Goal: Information Seeking & Learning: Learn about a topic

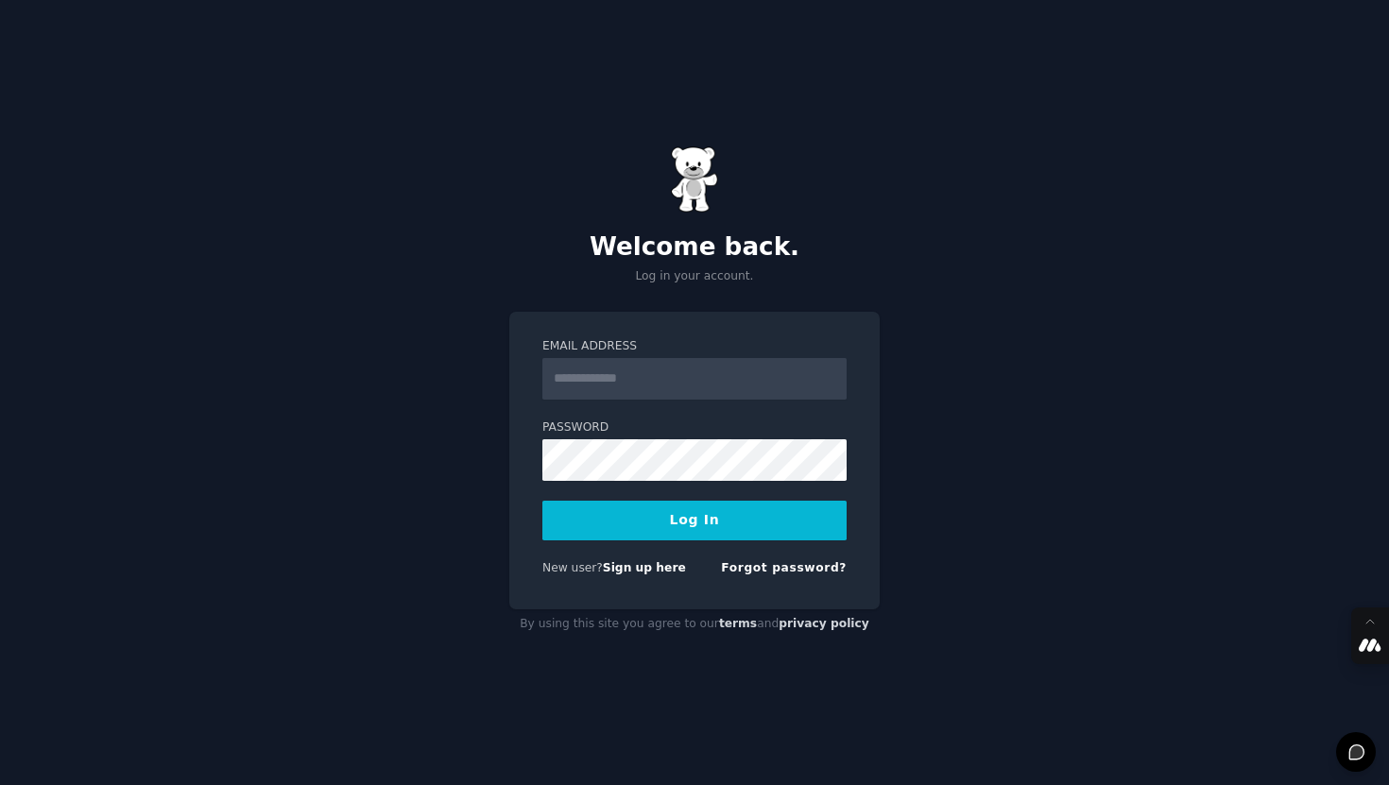
click at [566, 374] on input "Email Address" at bounding box center [694, 379] width 304 height 42
type input "**********"
click at [692, 521] on button "Log In" at bounding box center [694, 521] width 304 height 40
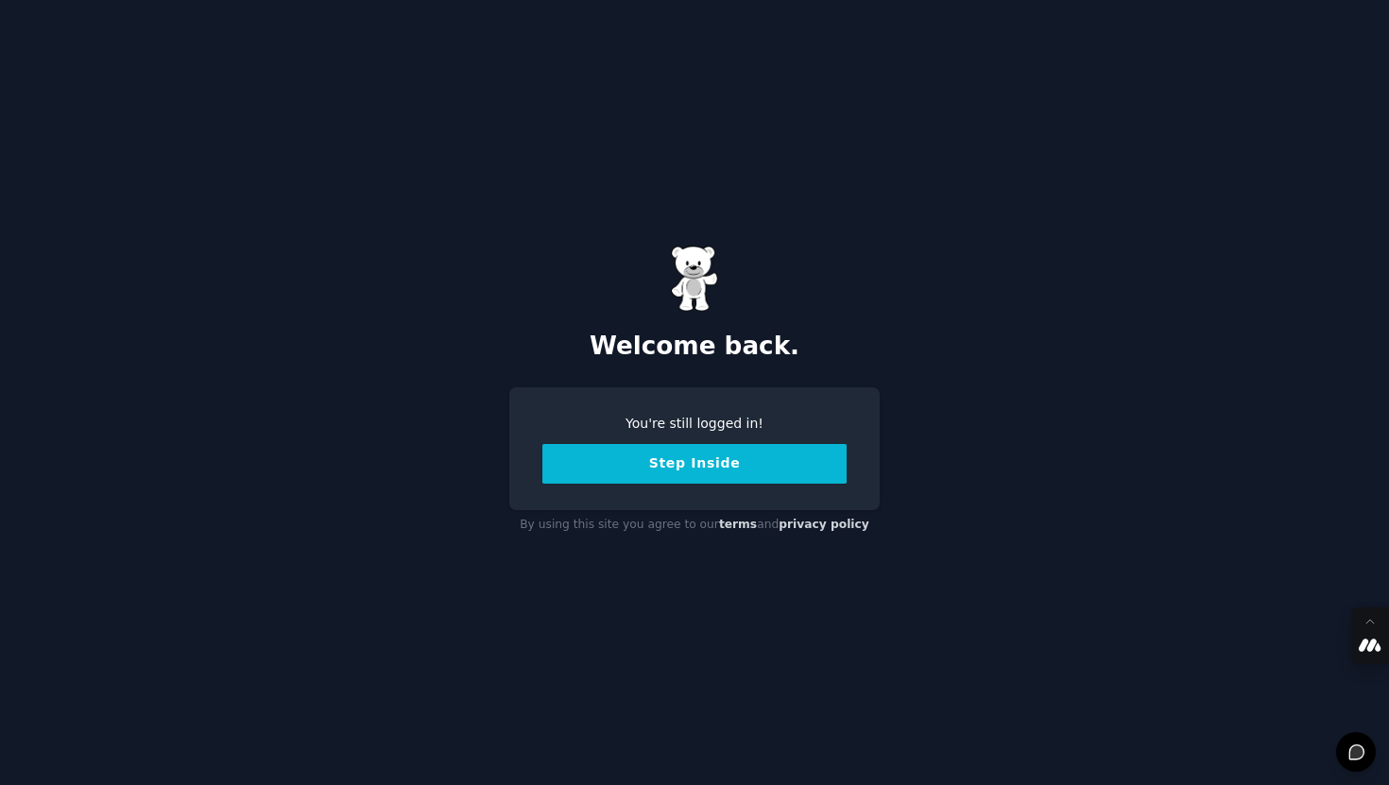
click at [703, 474] on button "Step Inside" at bounding box center [694, 464] width 304 height 40
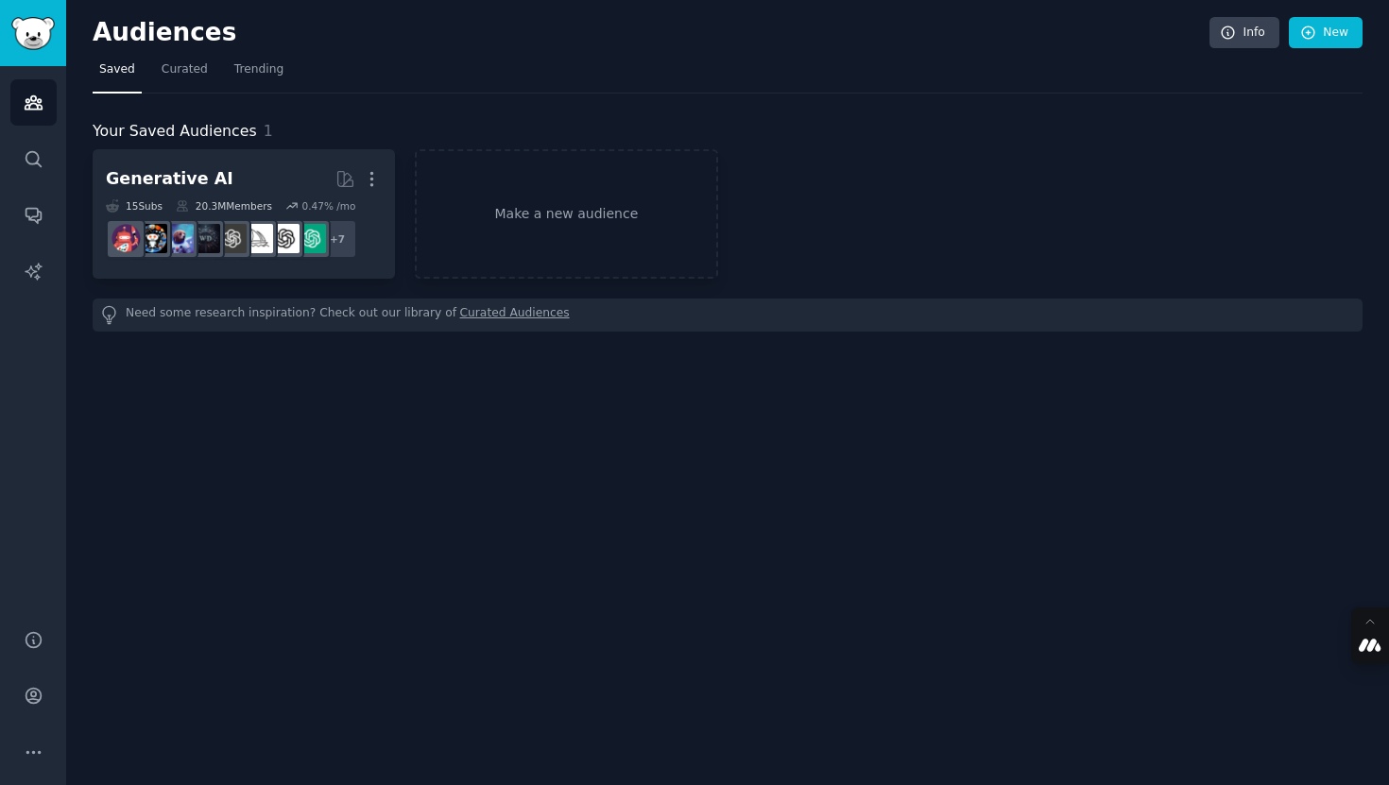
click at [227, 497] on div "Audiences Info New Saved Curated Trending Your Saved Audiences 1 Generative AI …" at bounding box center [727, 392] width 1323 height 785
click at [35, 163] on icon "Sidebar" at bounding box center [34, 159] width 20 height 20
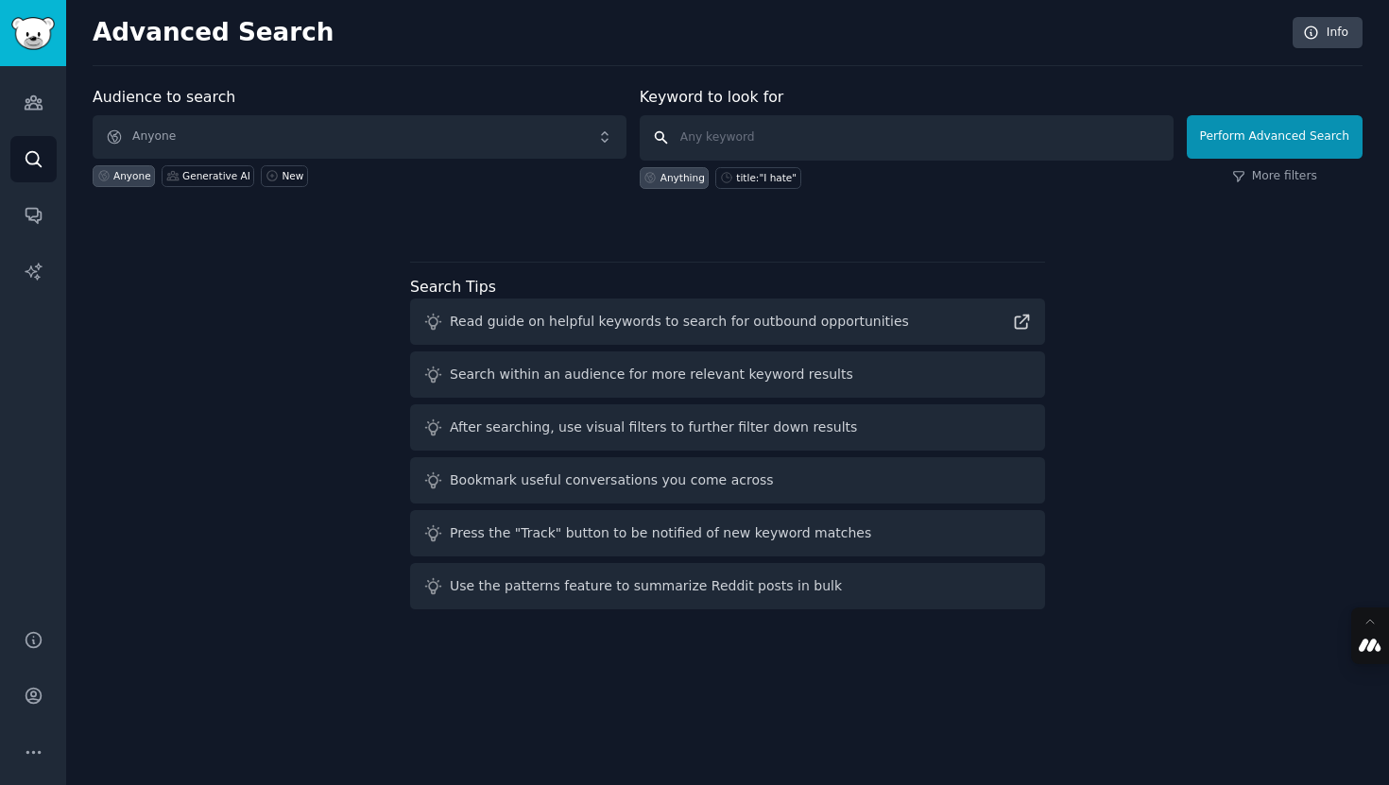
click at [759, 141] on input "text" at bounding box center [907, 137] width 534 height 45
type input "product manager"
click at [1283, 142] on button "Perform Advanced Search" at bounding box center [1275, 136] width 176 height 43
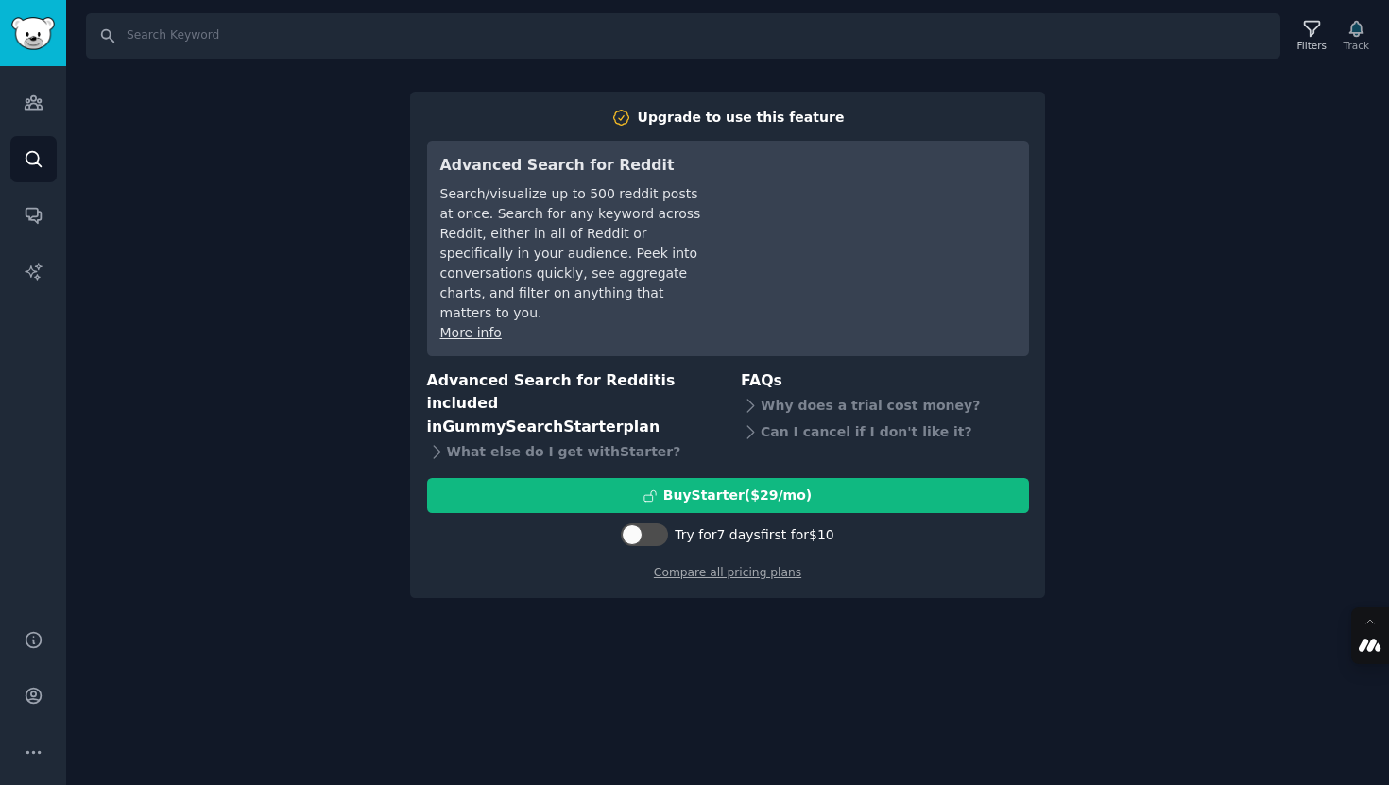
click at [187, 252] on div "Search Filters Track Upgrade to use this feature Advanced Search for Reddit Sea…" at bounding box center [727, 392] width 1323 height 785
click at [298, 432] on div "Search Filters Track Upgrade to use this feature Advanced Search for Reddit Sea…" at bounding box center [727, 392] width 1323 height 785
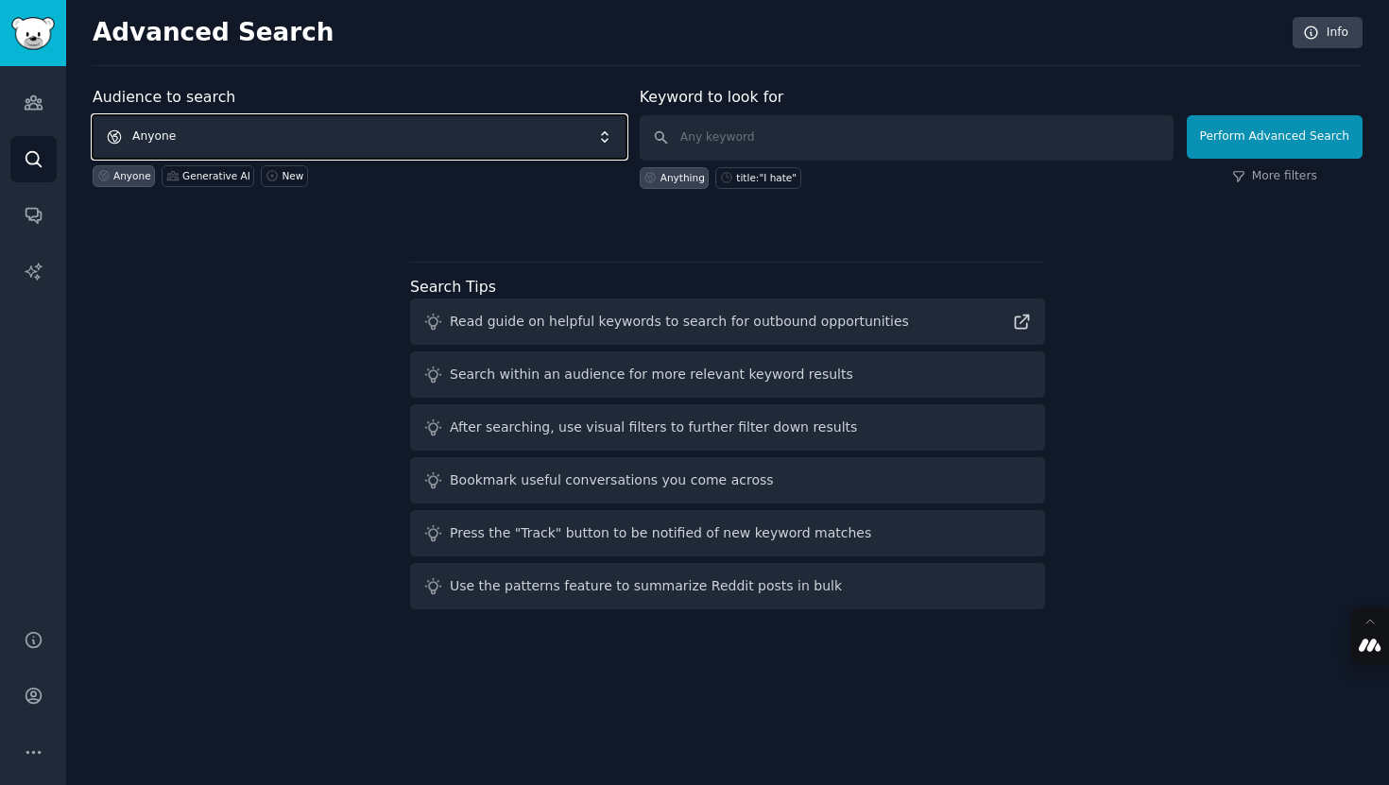
click at [247, 139] on span "Anyone" at bounding box center [360, 136] width 534 height 43
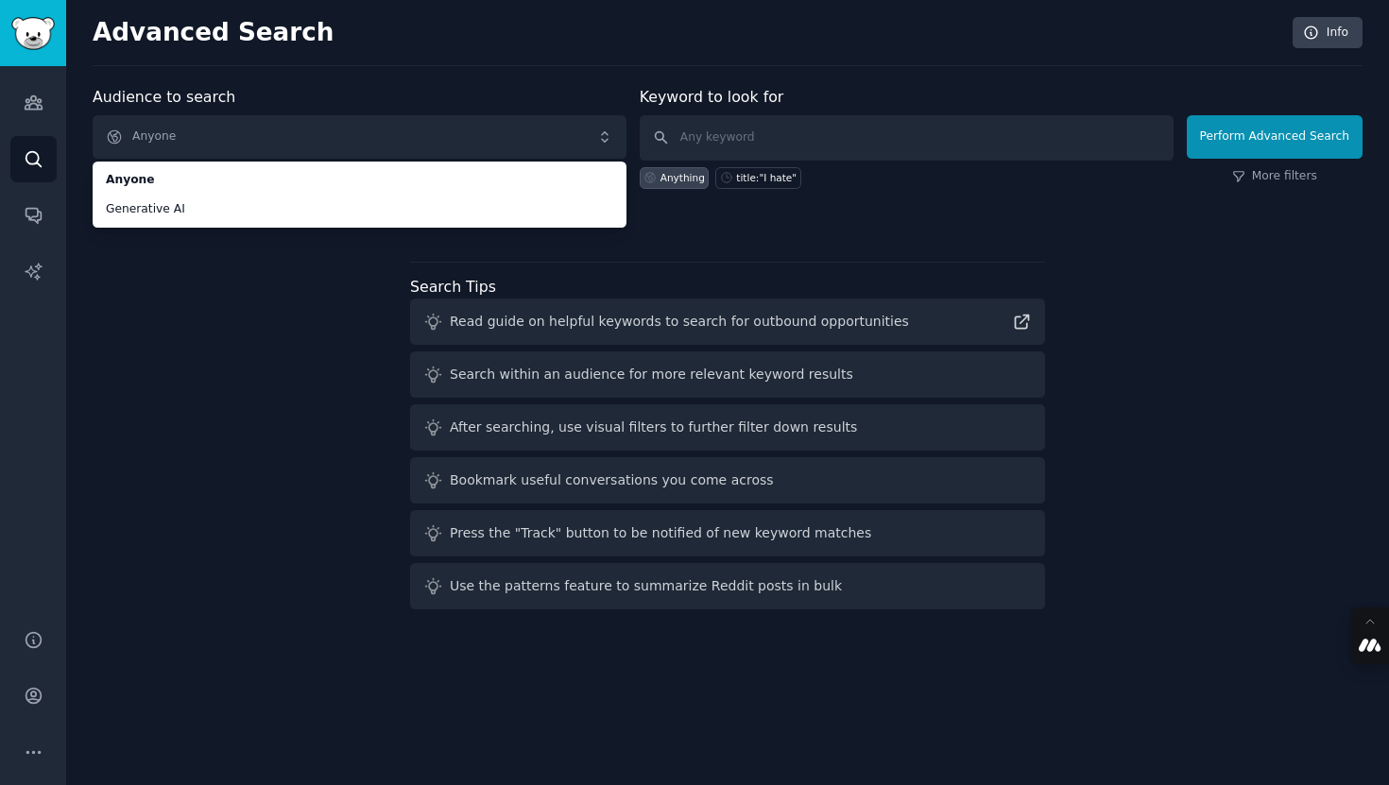
click at [277, 479] on div "Audience to search Anyone Anyone Generative AI Anyone Generative AI New Keyword…" at bounding box center [728, 351] width 1270 height 531
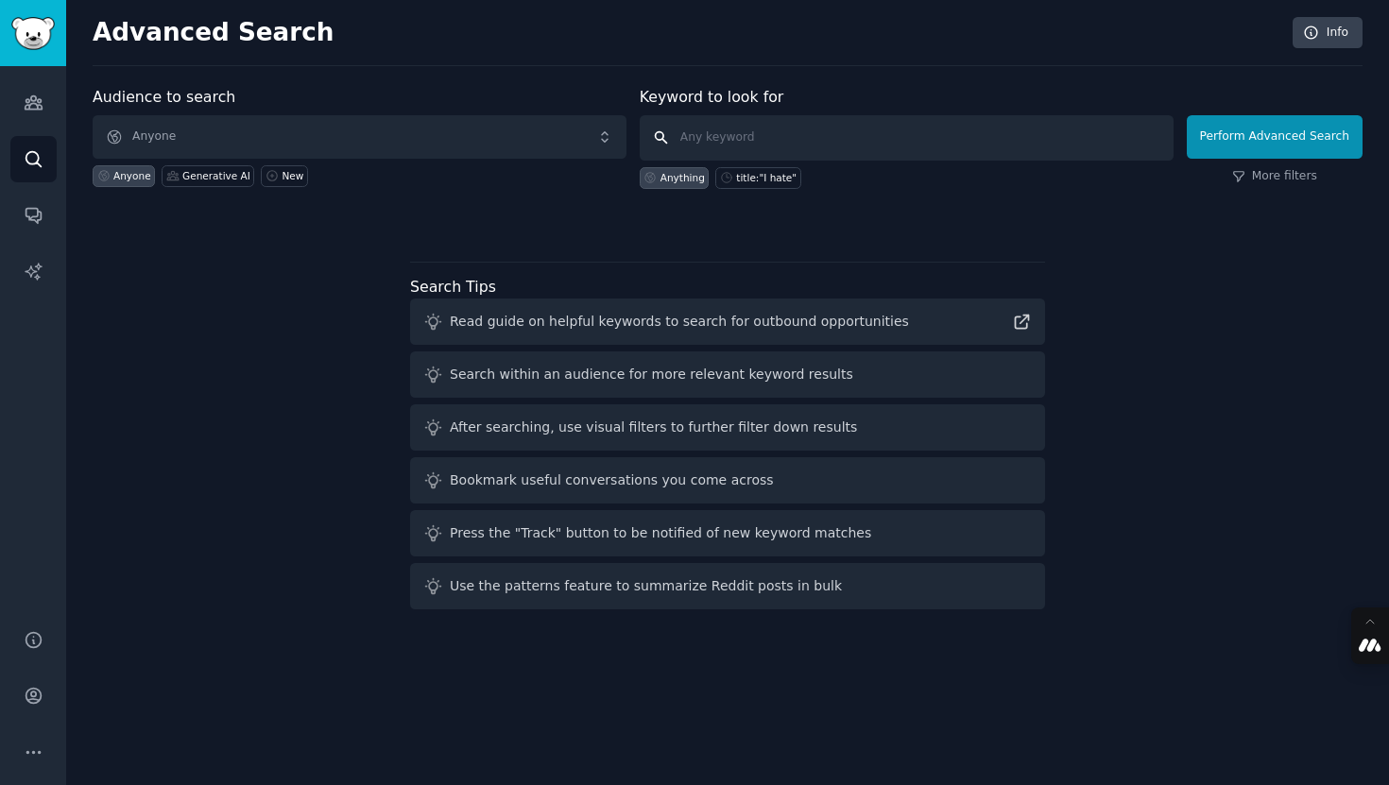
click at [749, 151] on input "text" at bounding box center [907, 137] width 534 height 45
type input "p"
